Goal: Task Accomplishment & Management: Manage account settings

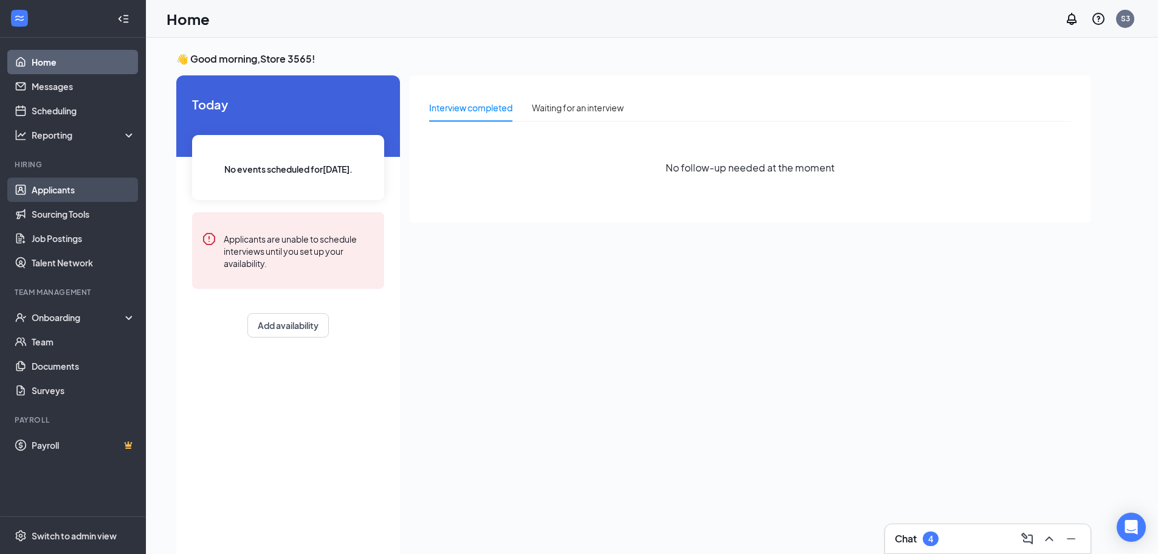
click at [57, 196] on link "Applicants" at bounding box center [84, 190] width 104 height 24
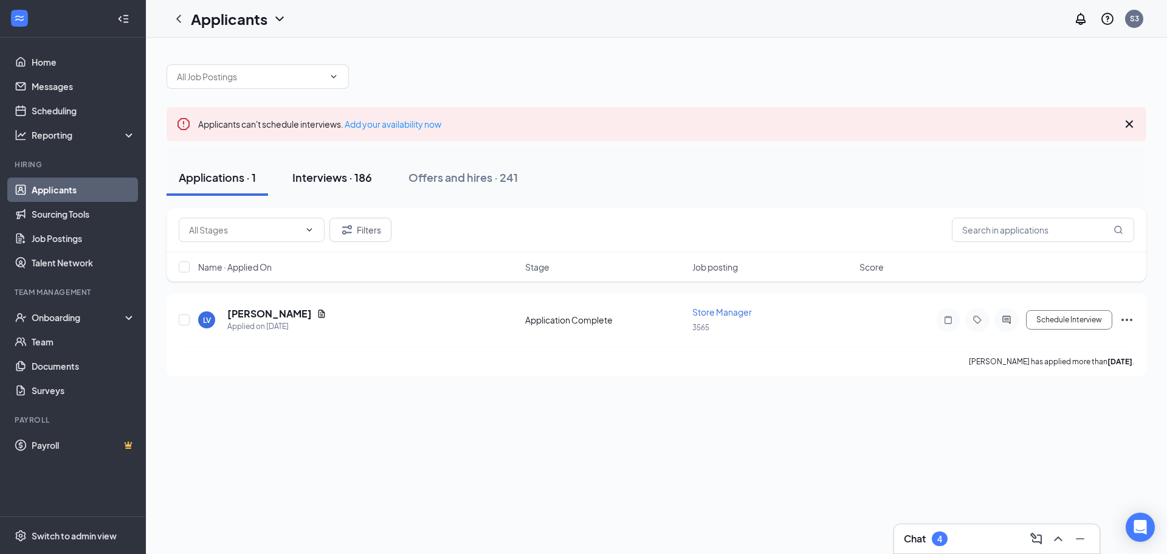
click at [324, 182] on div "Interviews · 186" at bounding box center [332, 177] width 80 height 15
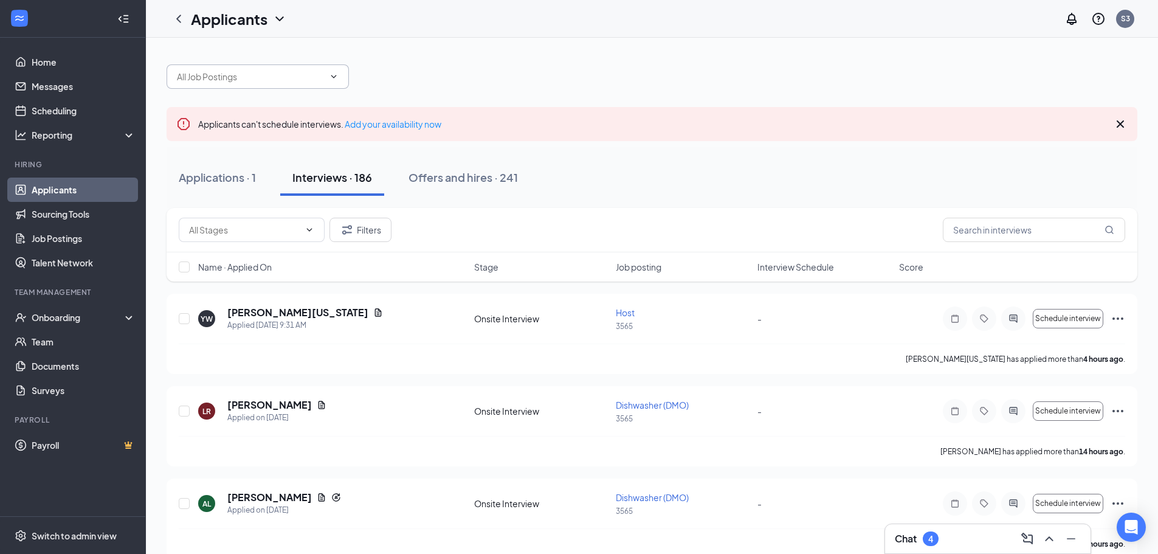
click at [257, 79] on input "text" at bounding box center [250, 76] width 147 height 13
click at [448, 61] on div at bounding box center [652, 70] width 971 height 36
click at [954, 227] on input "text" at bounding box center [1034, 230] width 182 height 24
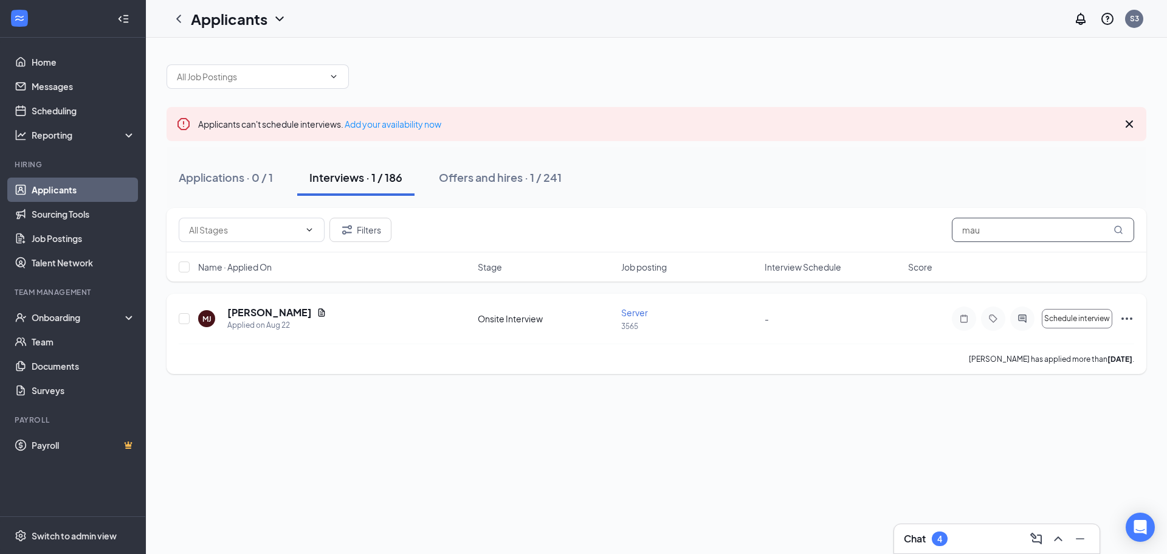
type input "mau"
click at [1130, 320] on icon "Ellipses" at bounding box center [1127, 318] width 15 height 15
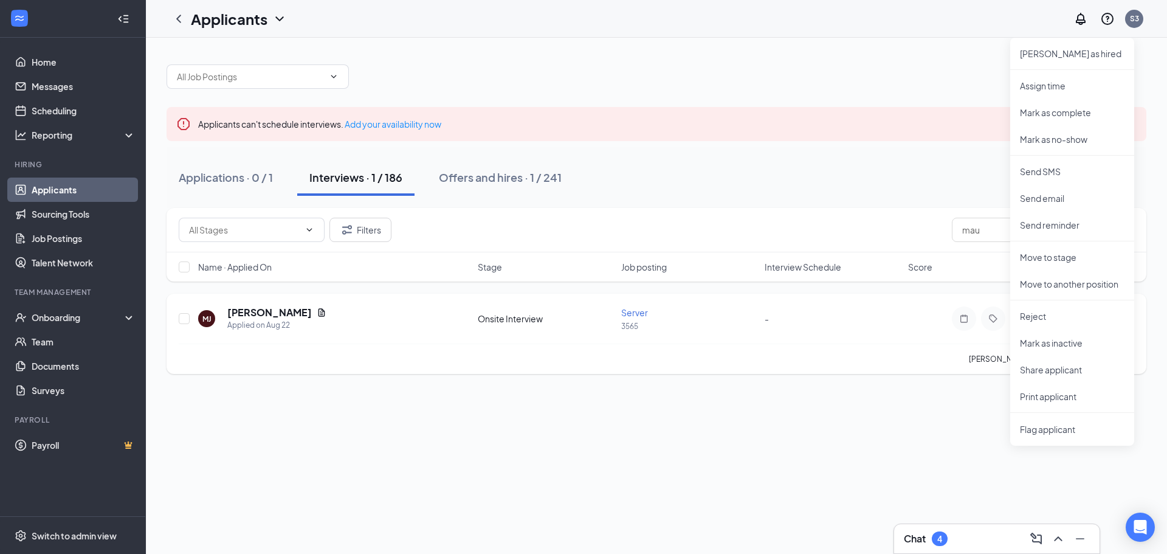
click at [953, 311] on div at bounding box center [993, 318] width 83 height 24
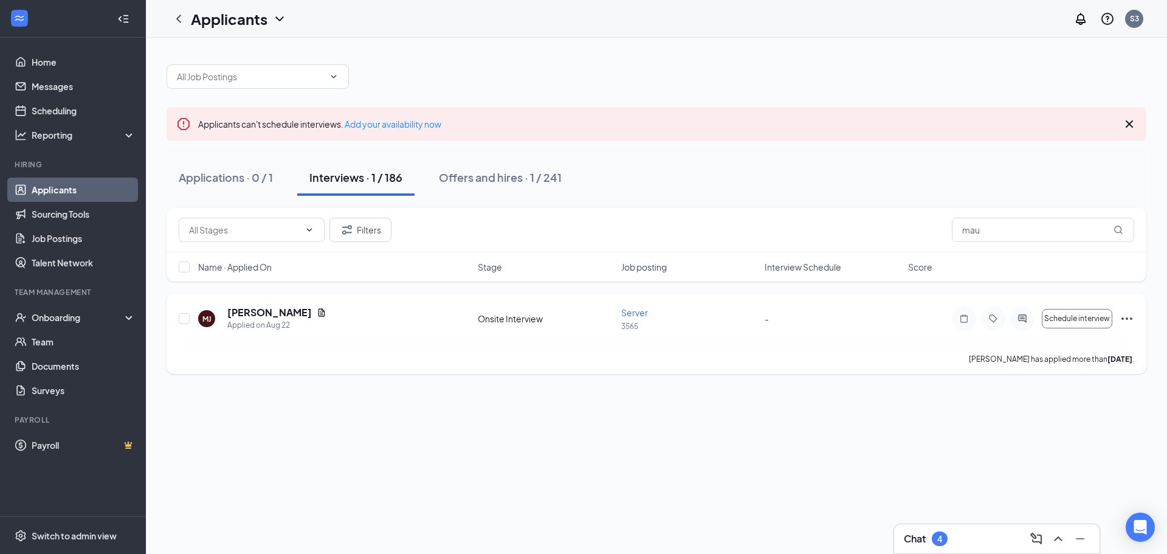
click at [819, 315] on div "-" at bounding box center [833, 318] width 136 height 13
click at [246, 310] on h5 "[PERSON_NAME]" at bounding box center [269, 312] width 85 height 13
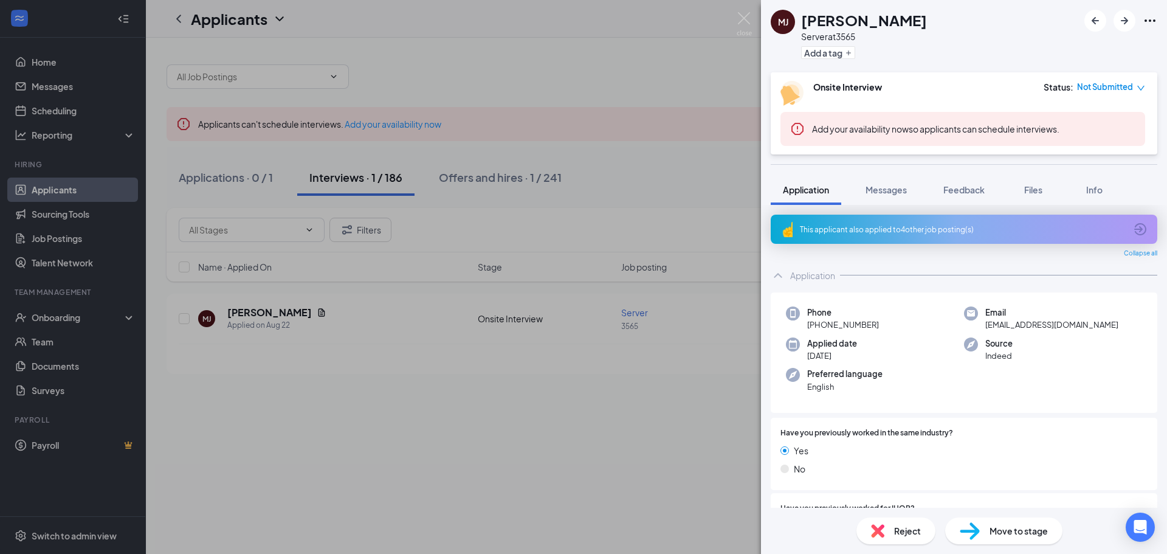
click at [1135, 224] on icon "ArrowCircle" at bounding box center [1140, 229] width 15 height 15
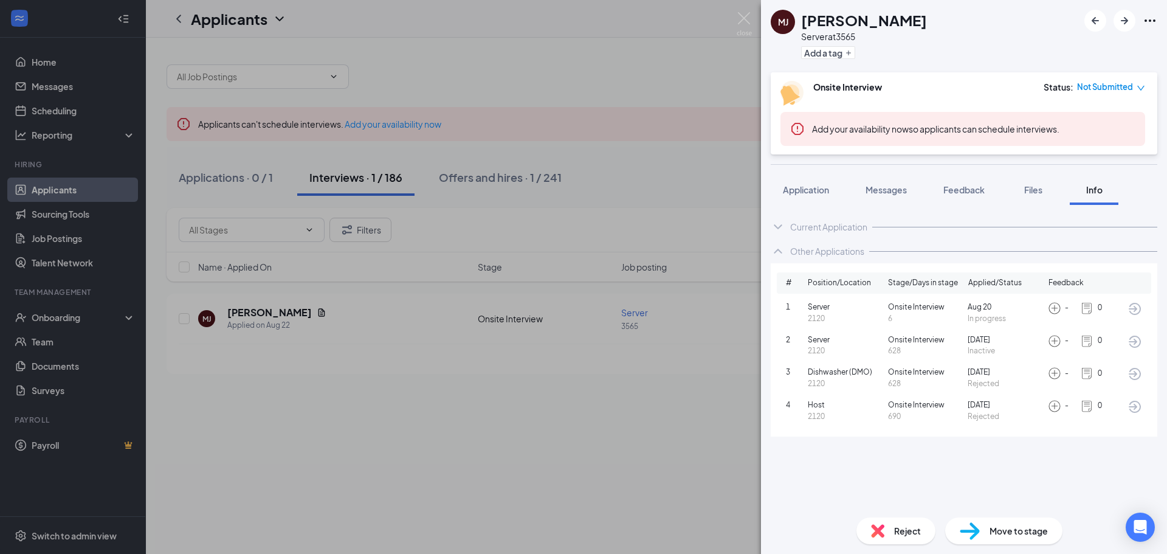
click at [736, 15] on div "[PERSON_NAME] [PERSON_NAME] Server at 3565 Add a tag Onsite Interview Status : …" at bounding box center [583, 277] width 1167 height 554
